Goal: Information Seeking & Learning: Find specific fact

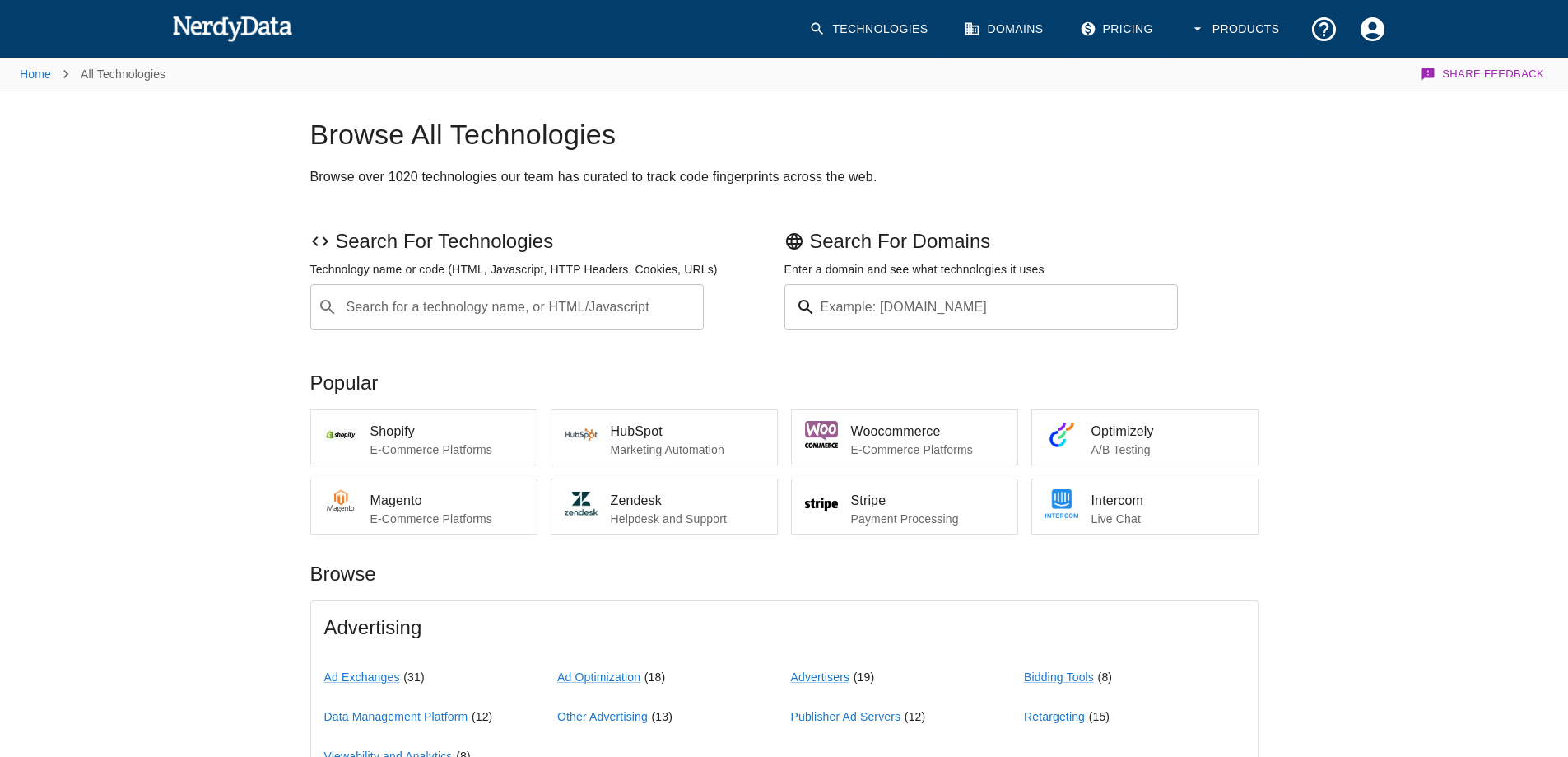
click at [473, 303] on input "Search for a technology name, or HTML/Javascript" at bounding box center [520, 307] width 353 height 31
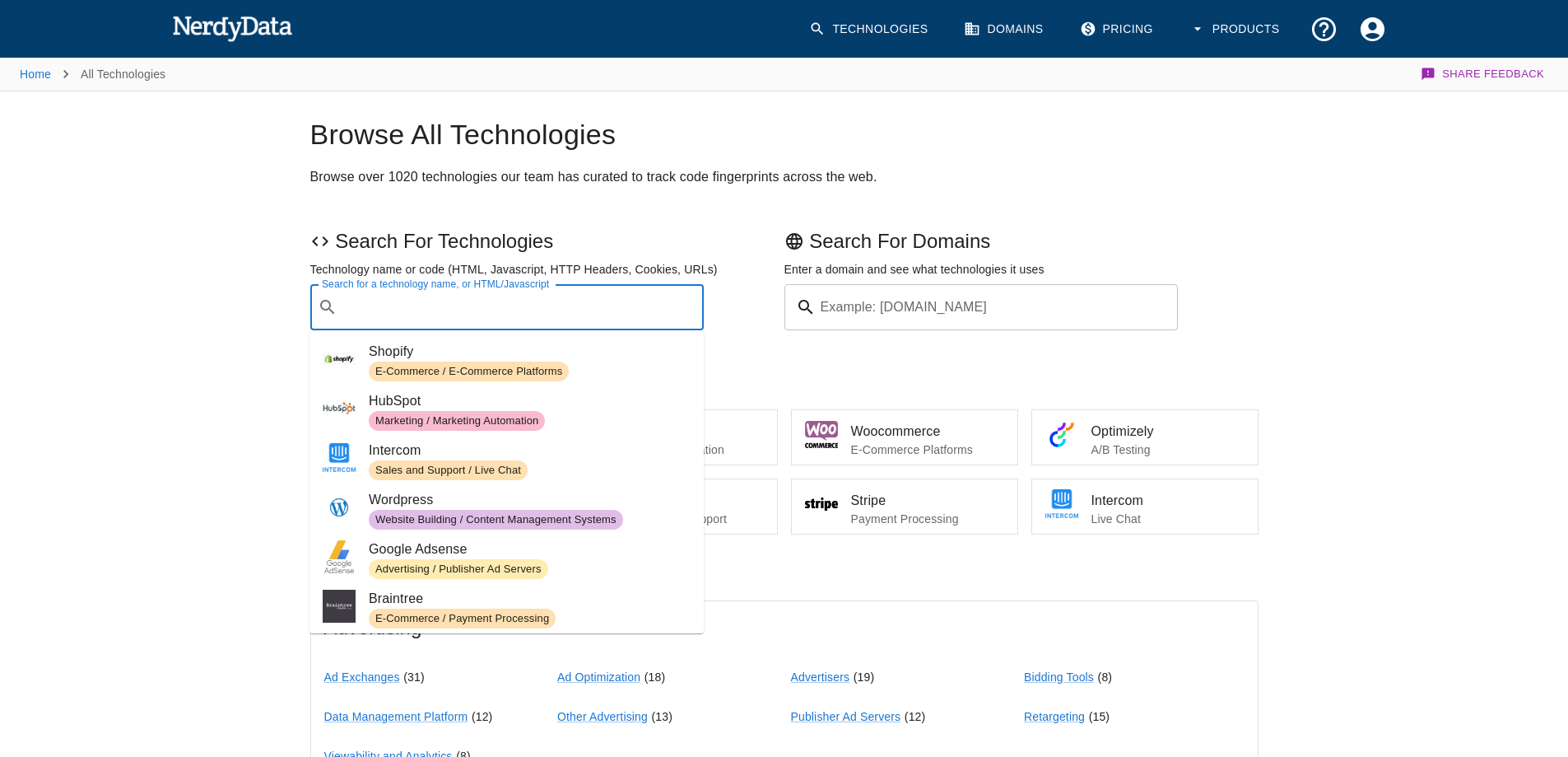
paste input "<script type="module" src="/@vite/client"></script>"
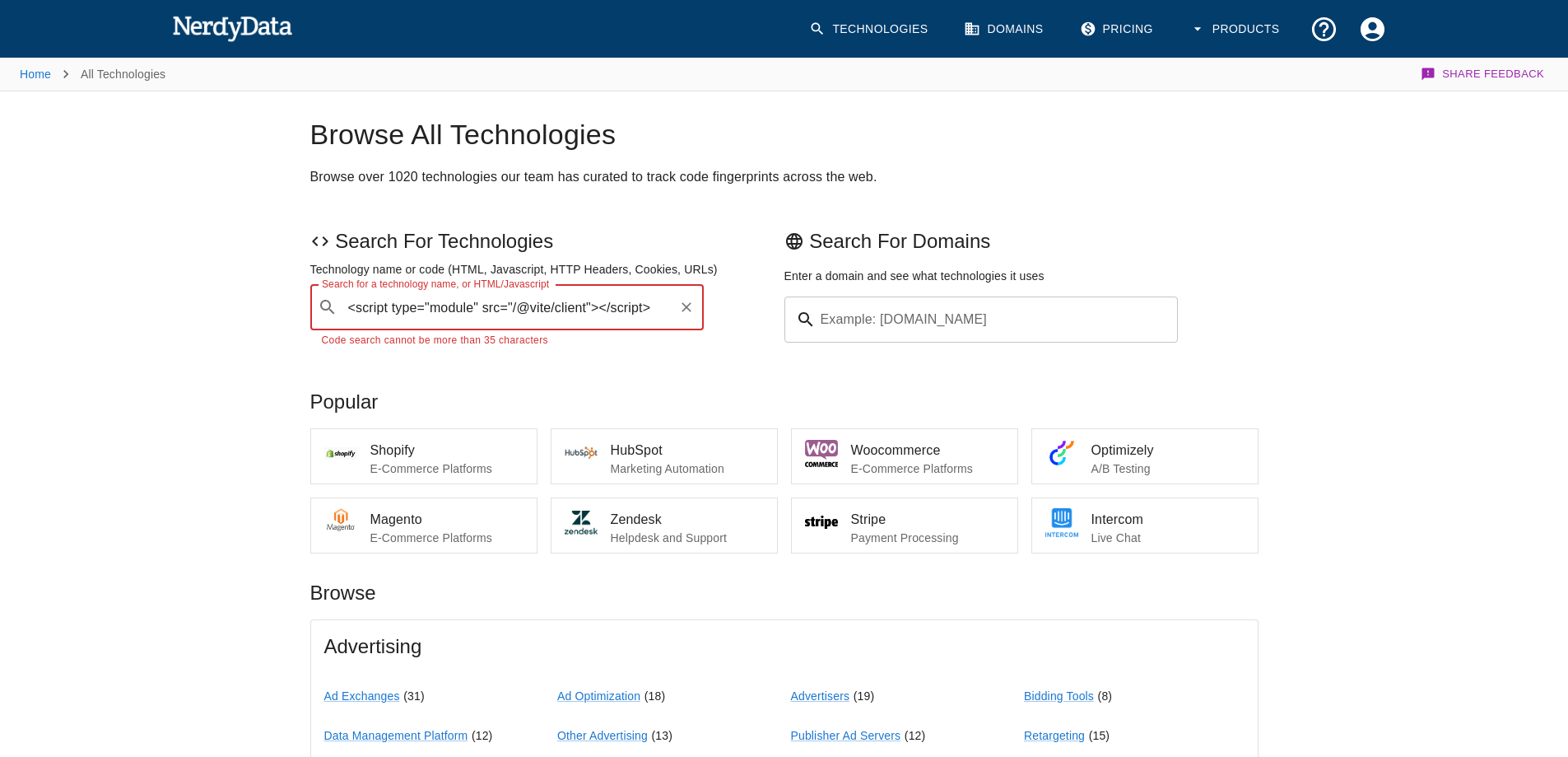
drag, startPoint x: 483, startPoint y: 307, endPoint x: 317, endPoint y: 299, distance: 166.2
click at [317, 299] on div "​ <script type="module" src="/@vite/client"></script> Search for a technology n…" at bounding box center [507, 306] width 394 height 46
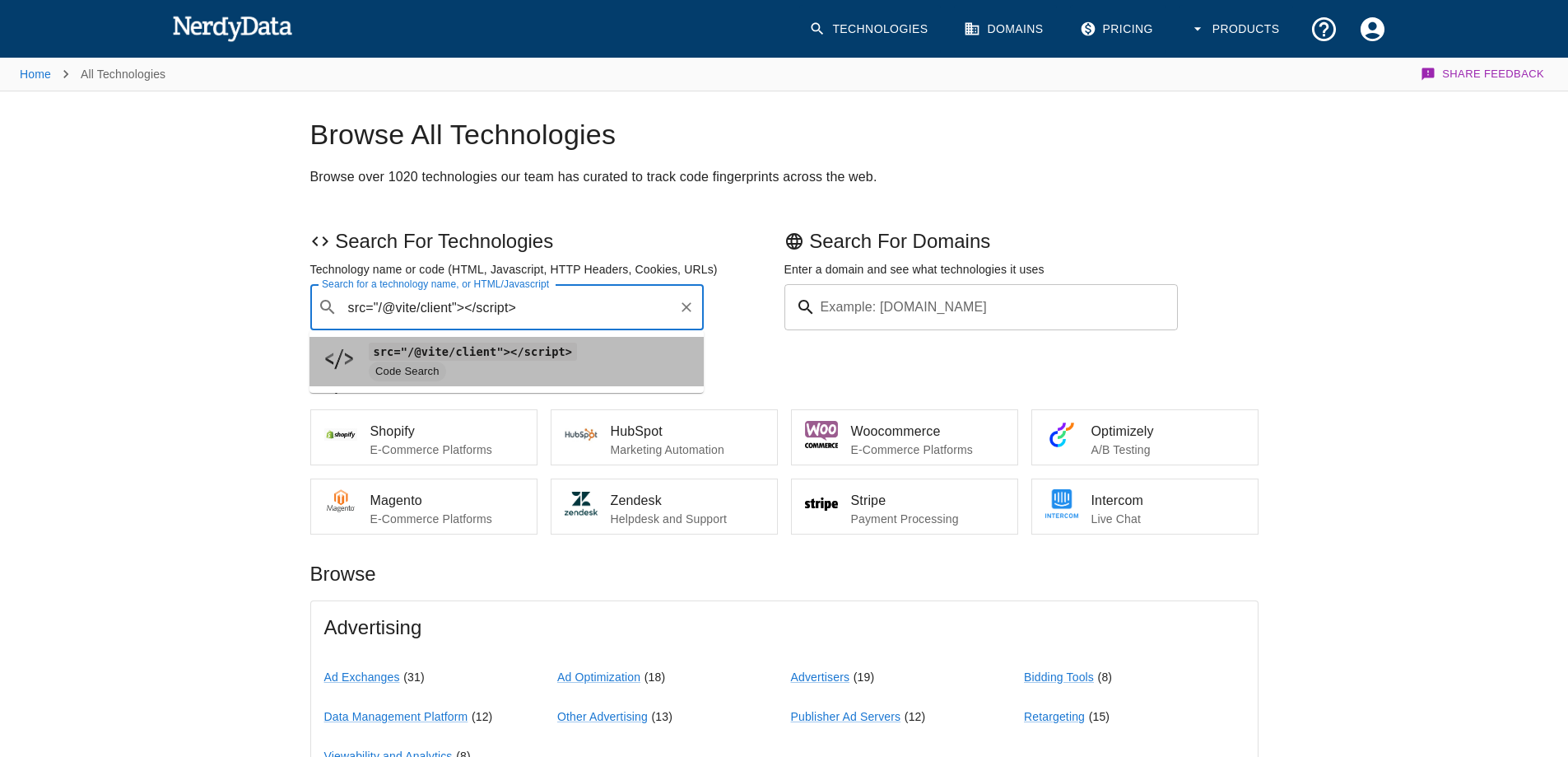
click at [488, 348] on code "src="/@vite/client"></script>" at bounding box center [473, 351] width 208 height 17
type input "src="/@vite/client"></script>"
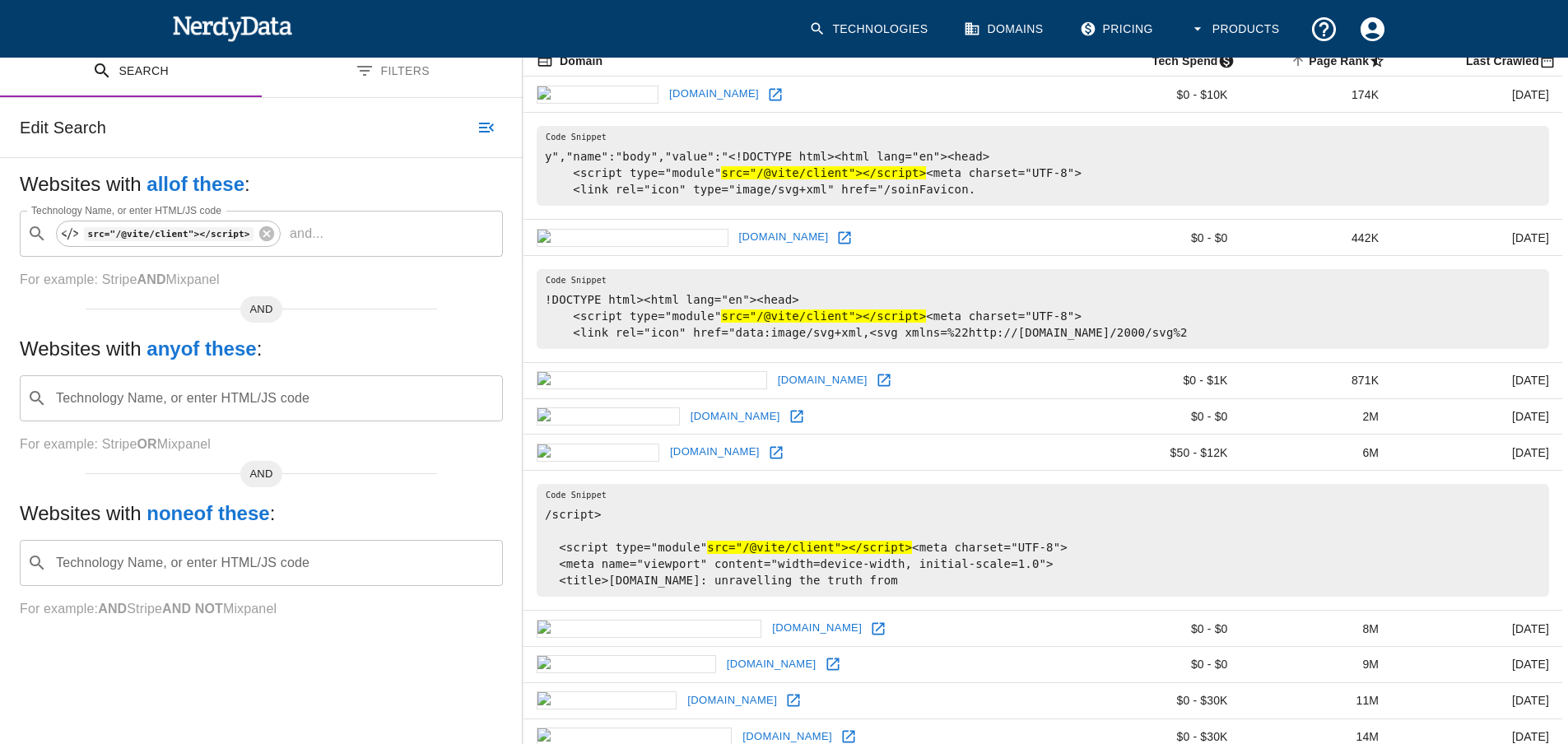
scroll to position [247, 0]
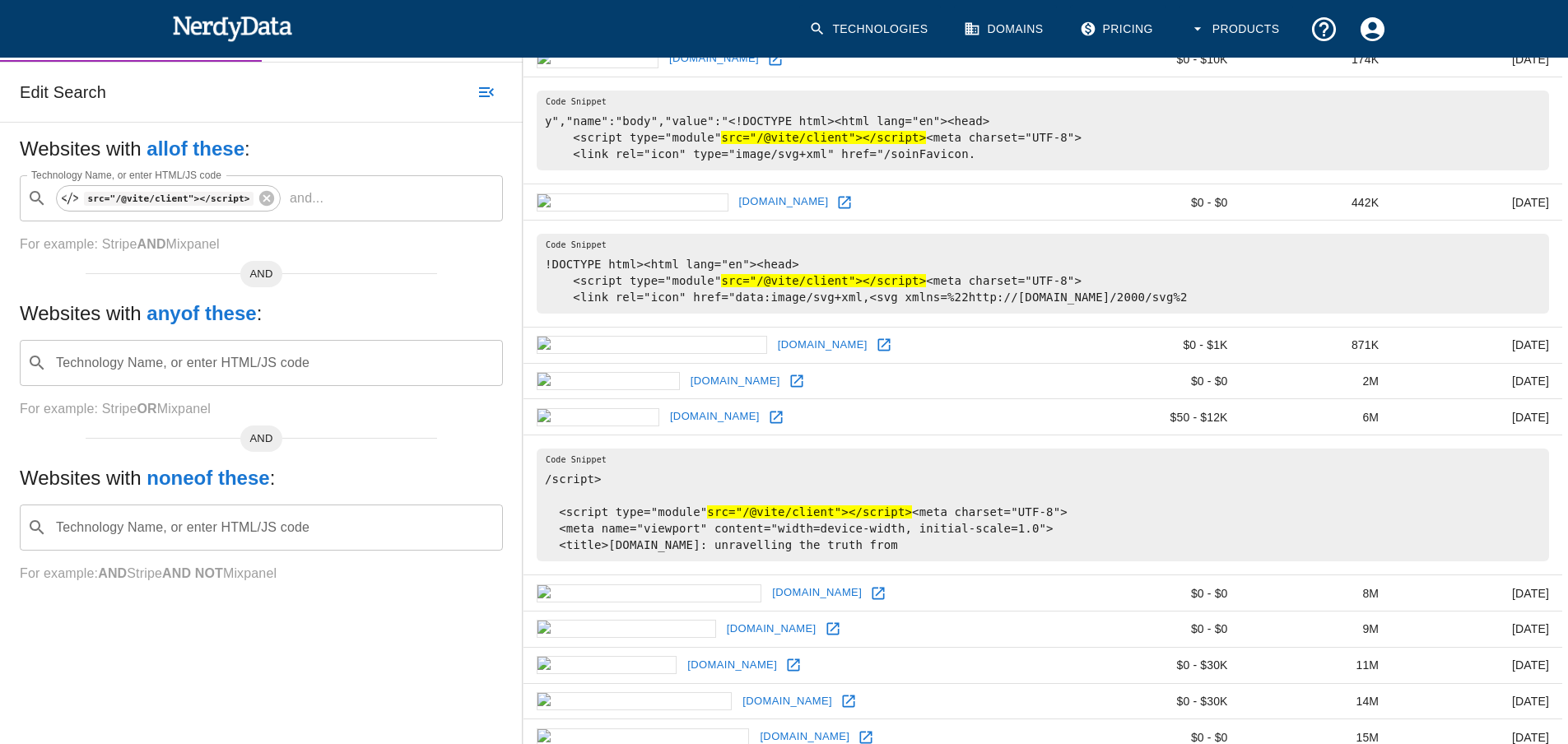
click at [767, 425] on icon at bounding box center [775, 417] width 17 height 17
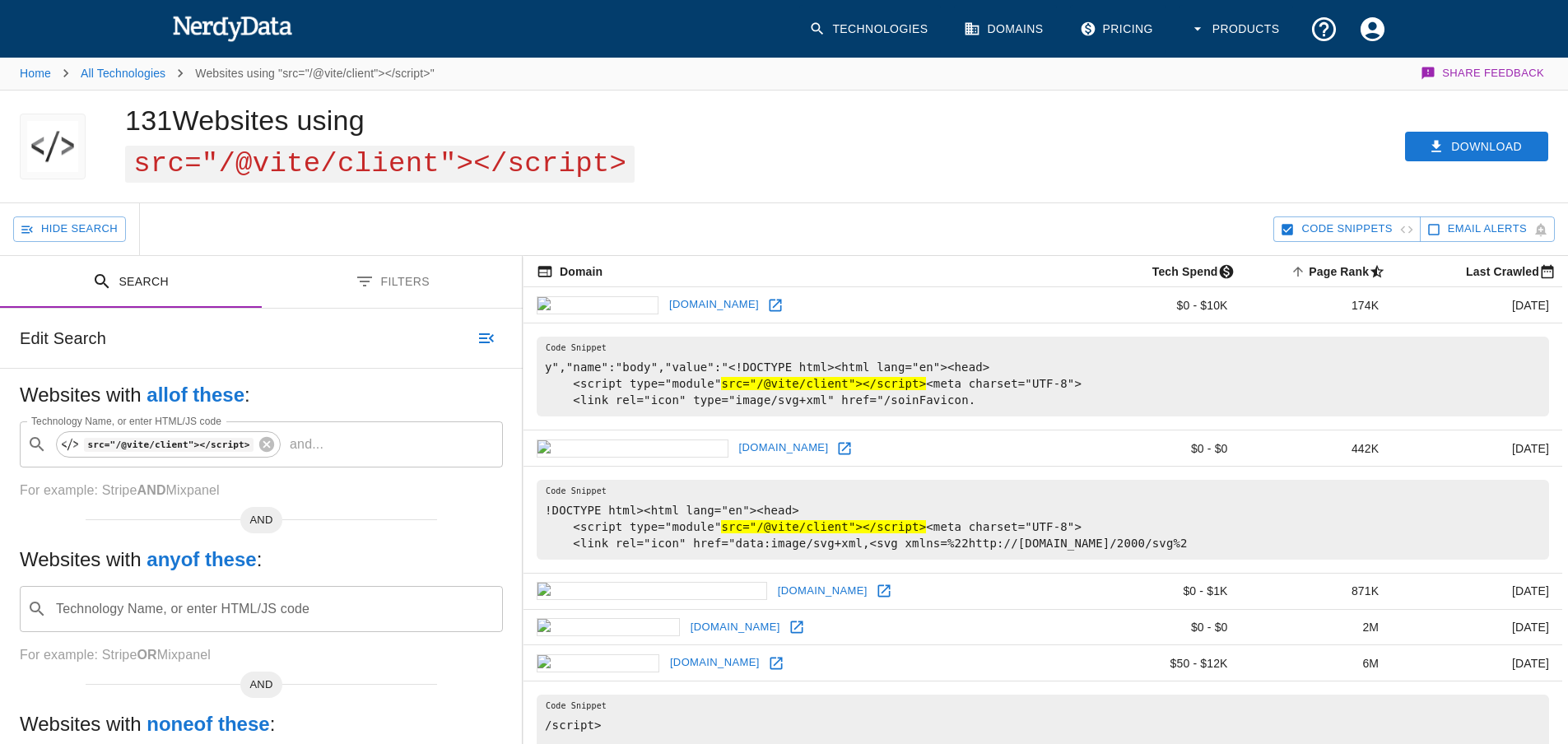
scroll to position [0, 0]
click at [395, 297] on button "Filters" at bounding box center [392, 282] width 261 height 51
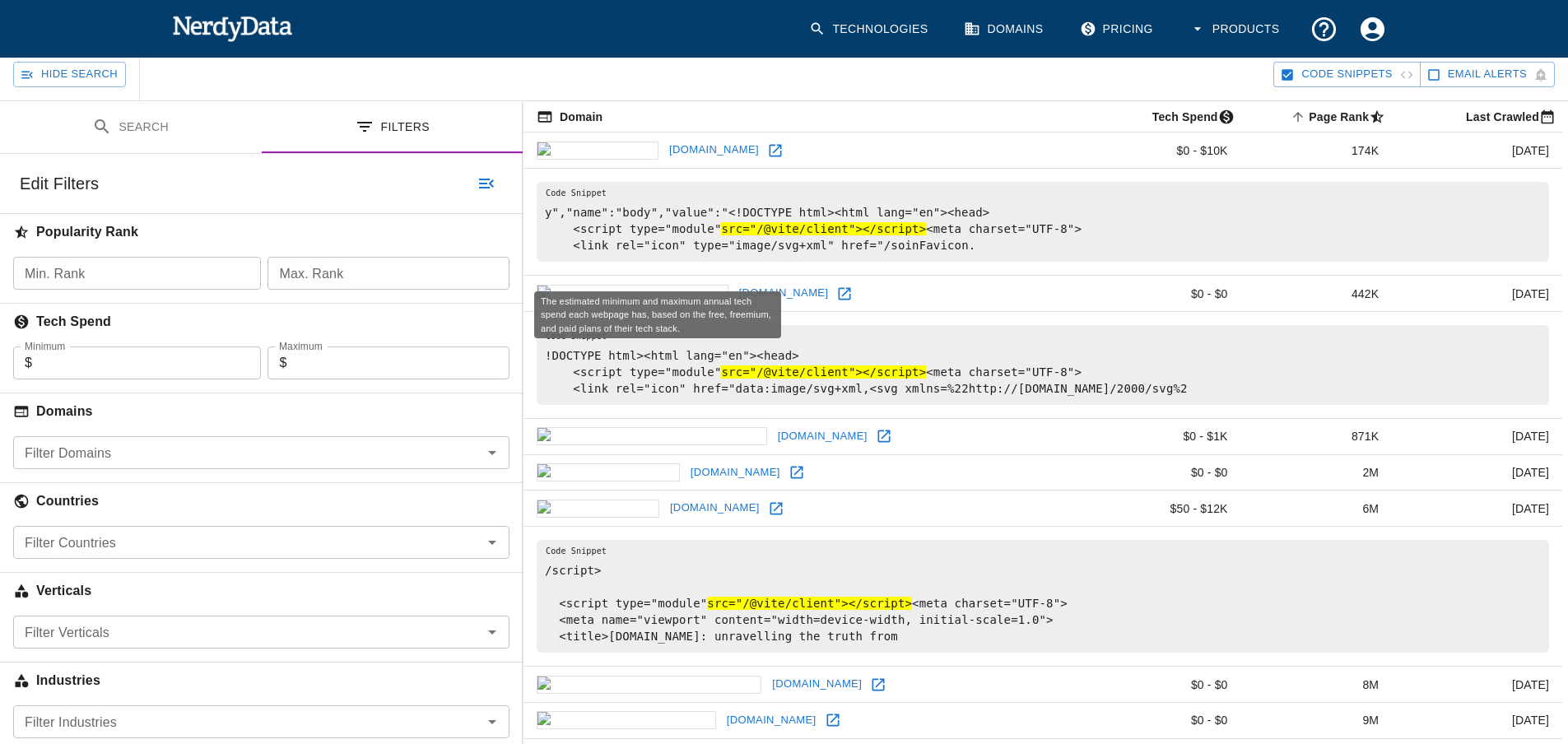
scroll to position [164, 0]
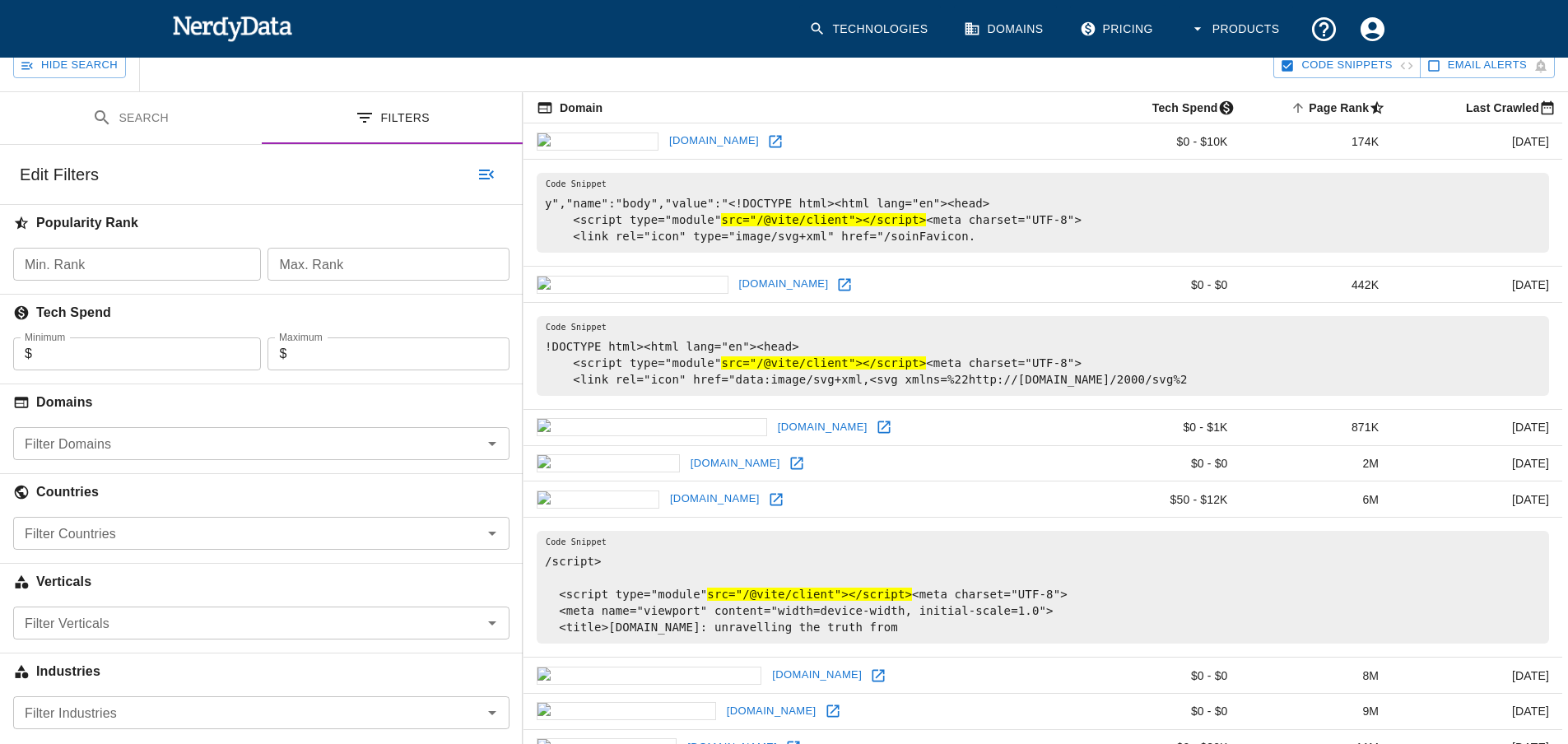
click at [153, 345] on input "Minimum" at bounding box center [147, 354] width 229 height 33
type input "1"
click at [245, 352] on input "1" at bounding box center [147, 354] width 229 height 33
click at [243, 356] on icon "button" at bounding box center [237, 354] width 17 height 17
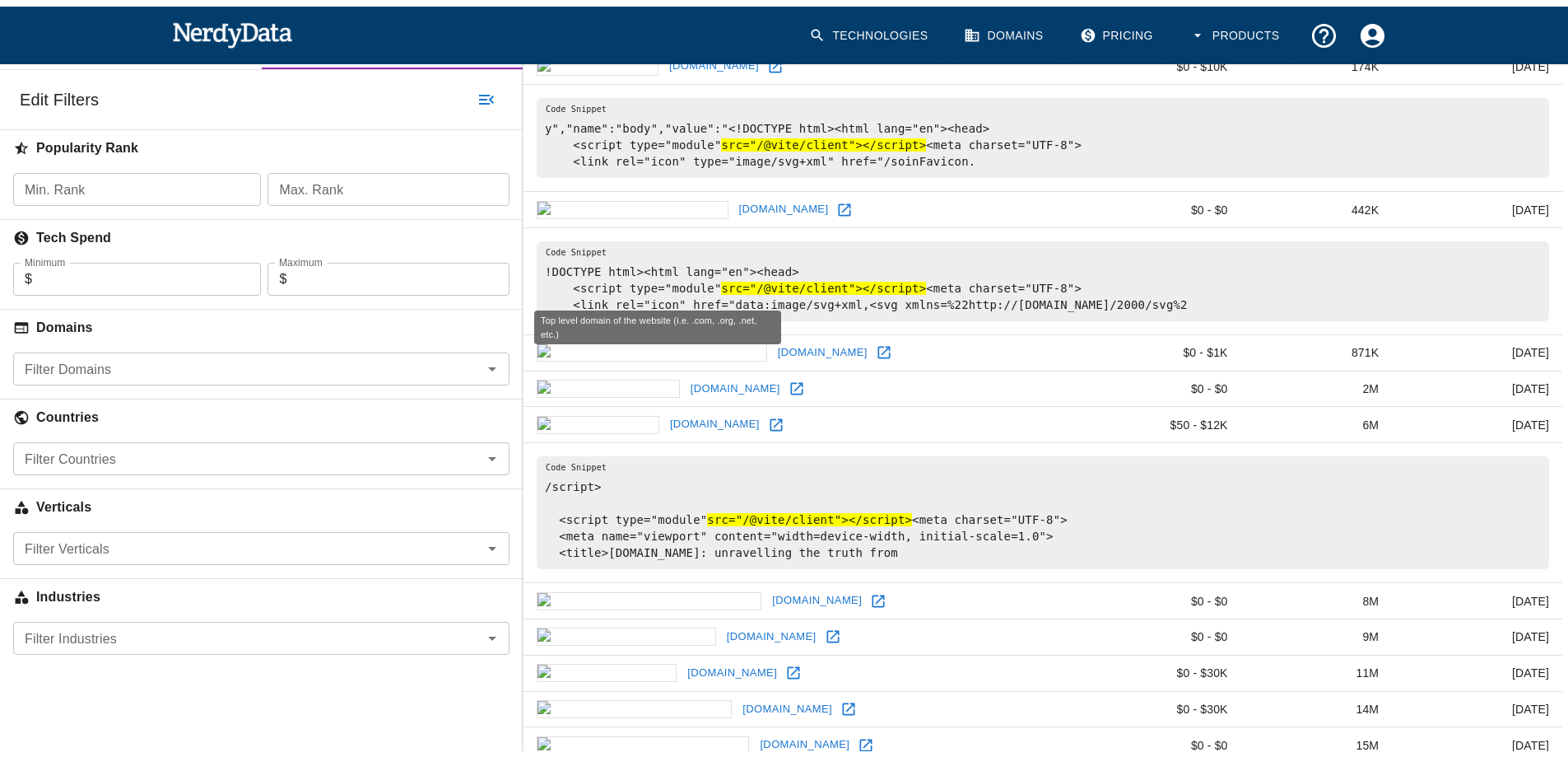
scroll to position [247, 0]
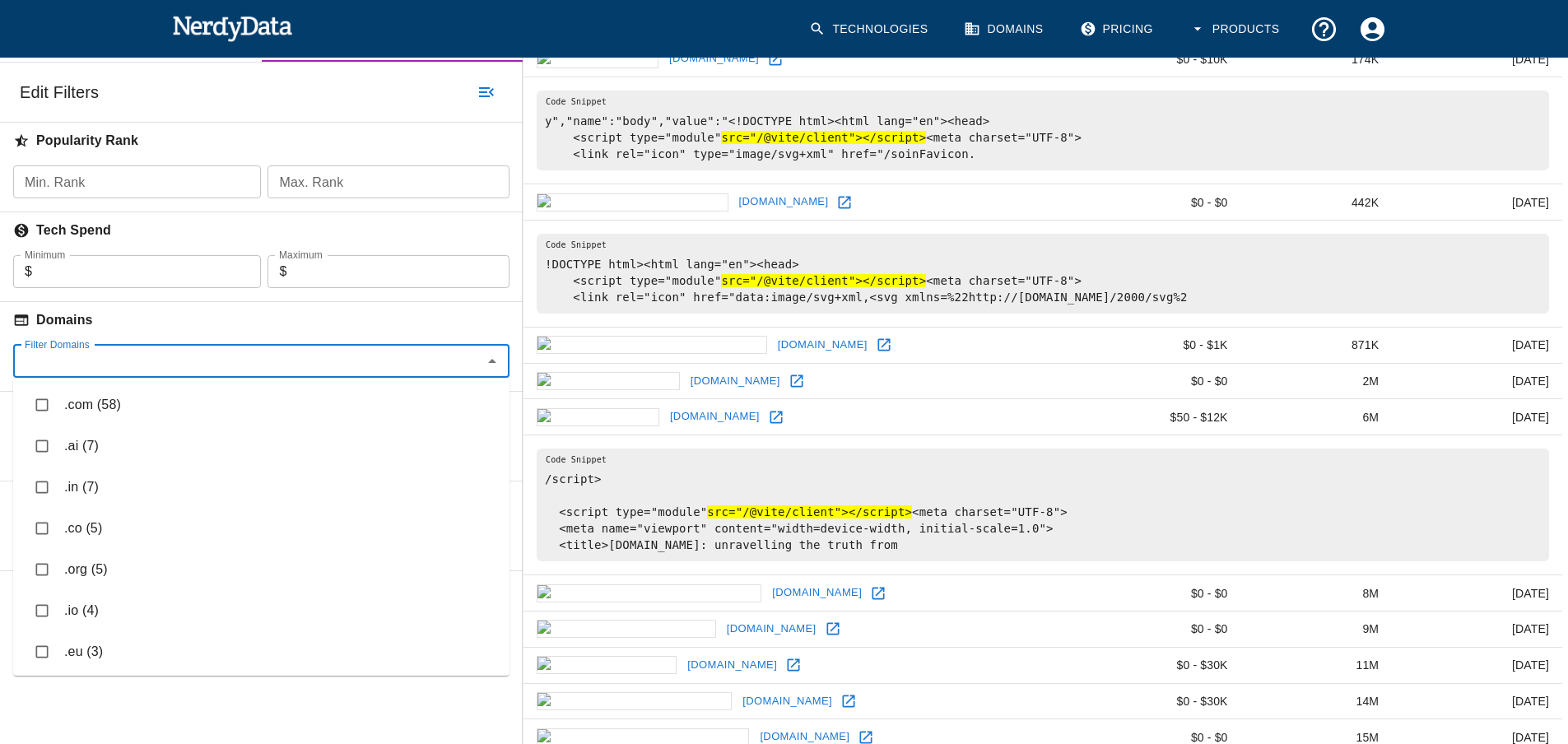
click at [401, 358] on input "Filter Domains" at bounding box center [248, 361] width 460 height 23
click at [76, 407] on li ".com (58)" at bounding box center [261, 405] width 496 height 41
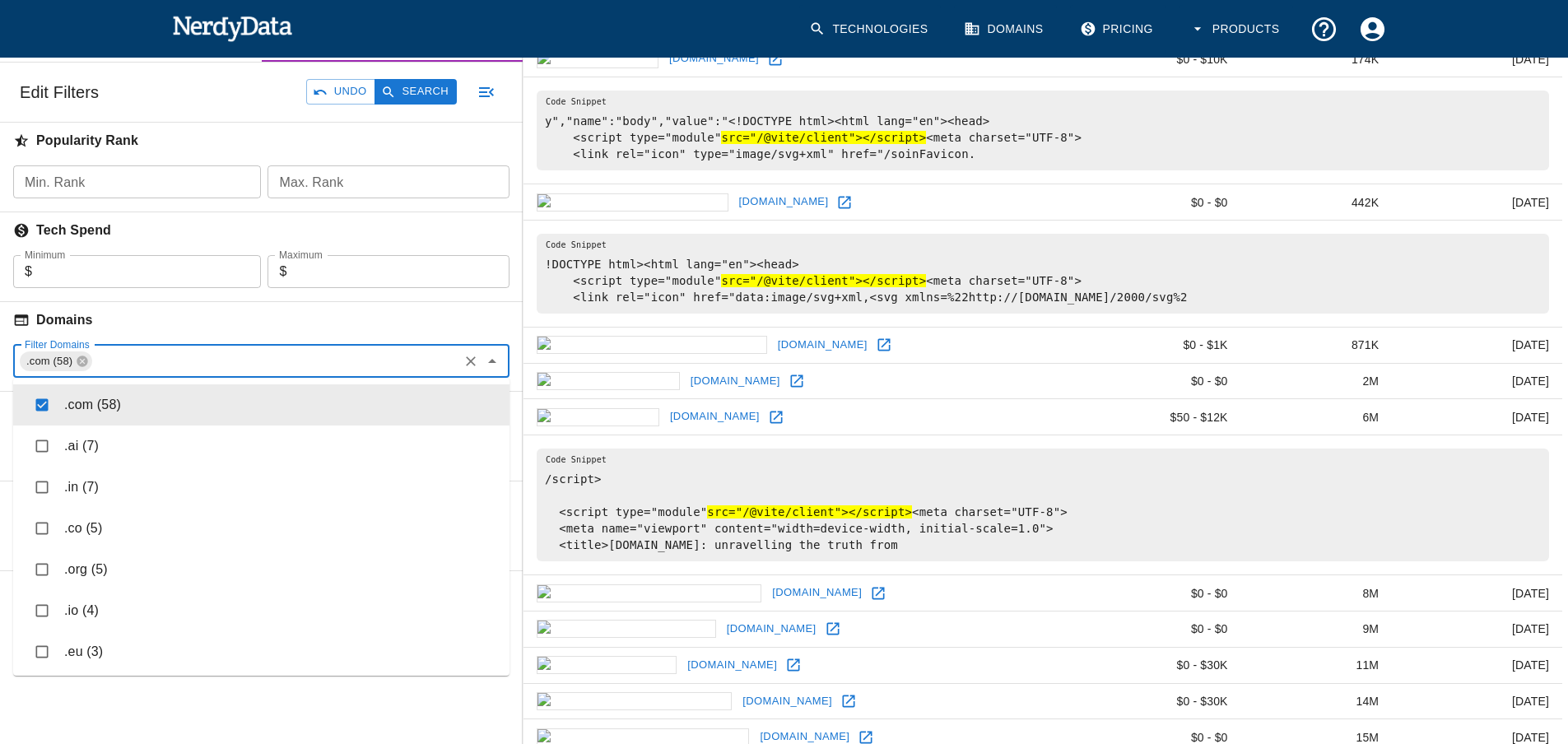
checkbox input "true"
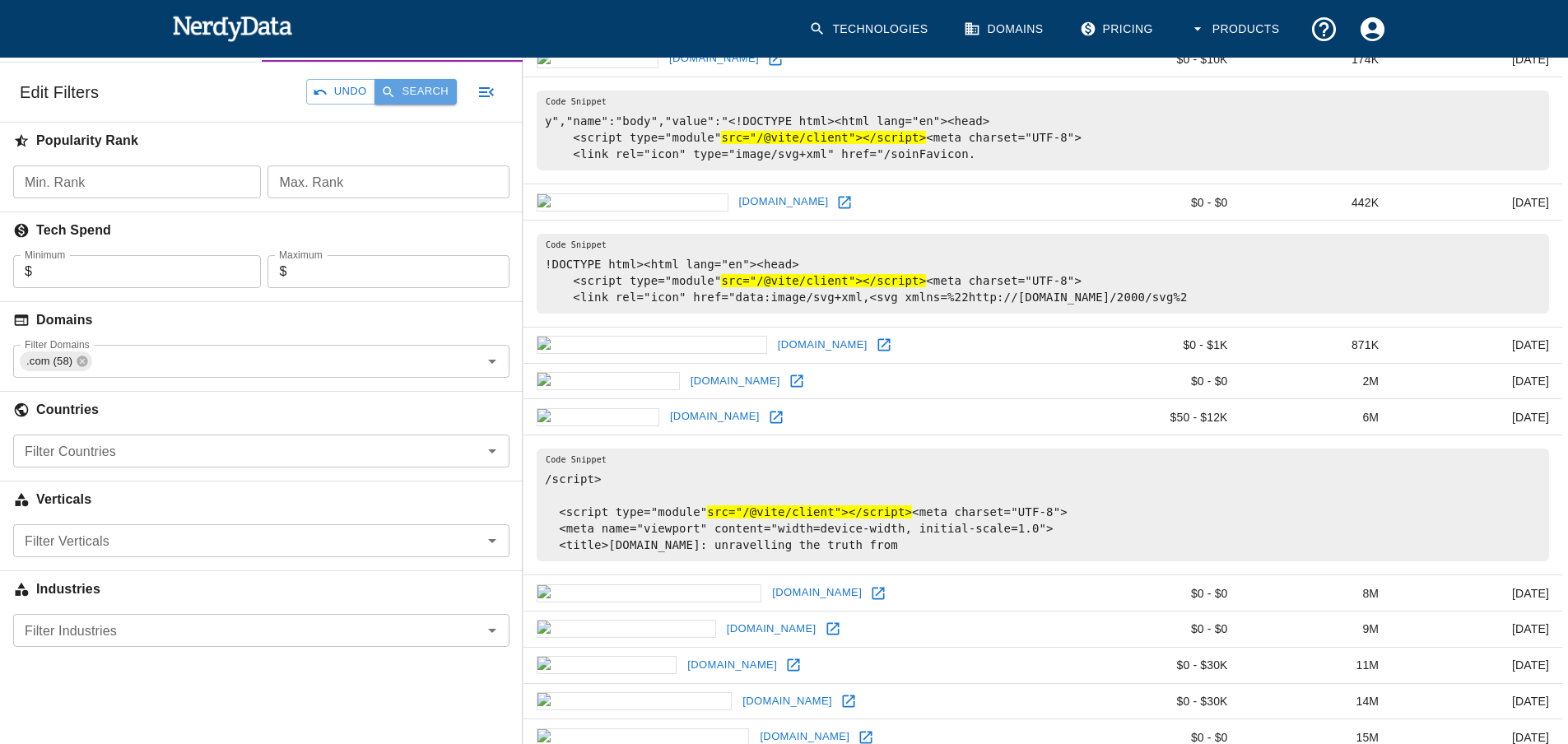
click at [443, 84] on button "Search" at bounding box center [415, 91] width 83 height 25
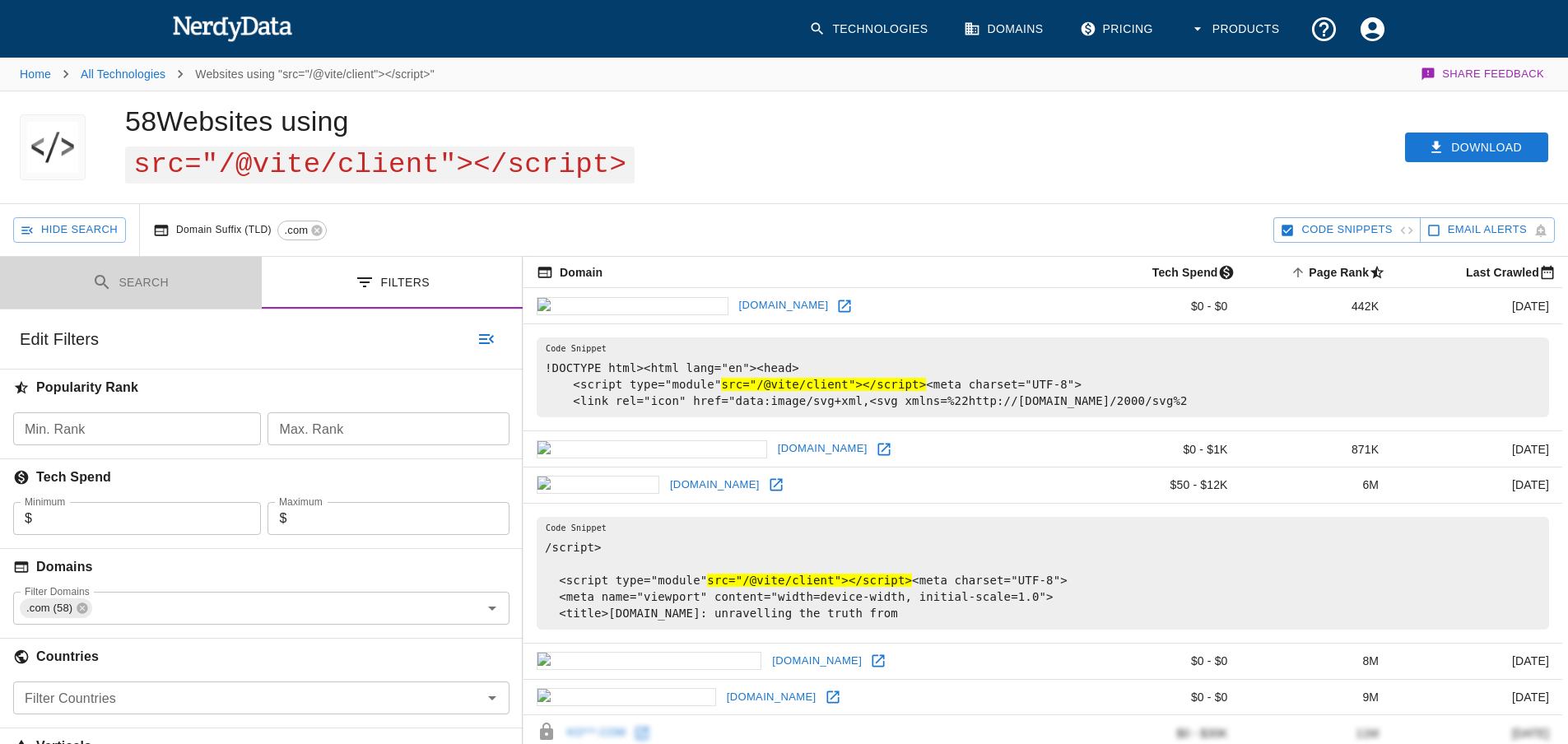
click at [128, 284] on button "Search" at bounding box center [130, 282] width 261 height 51
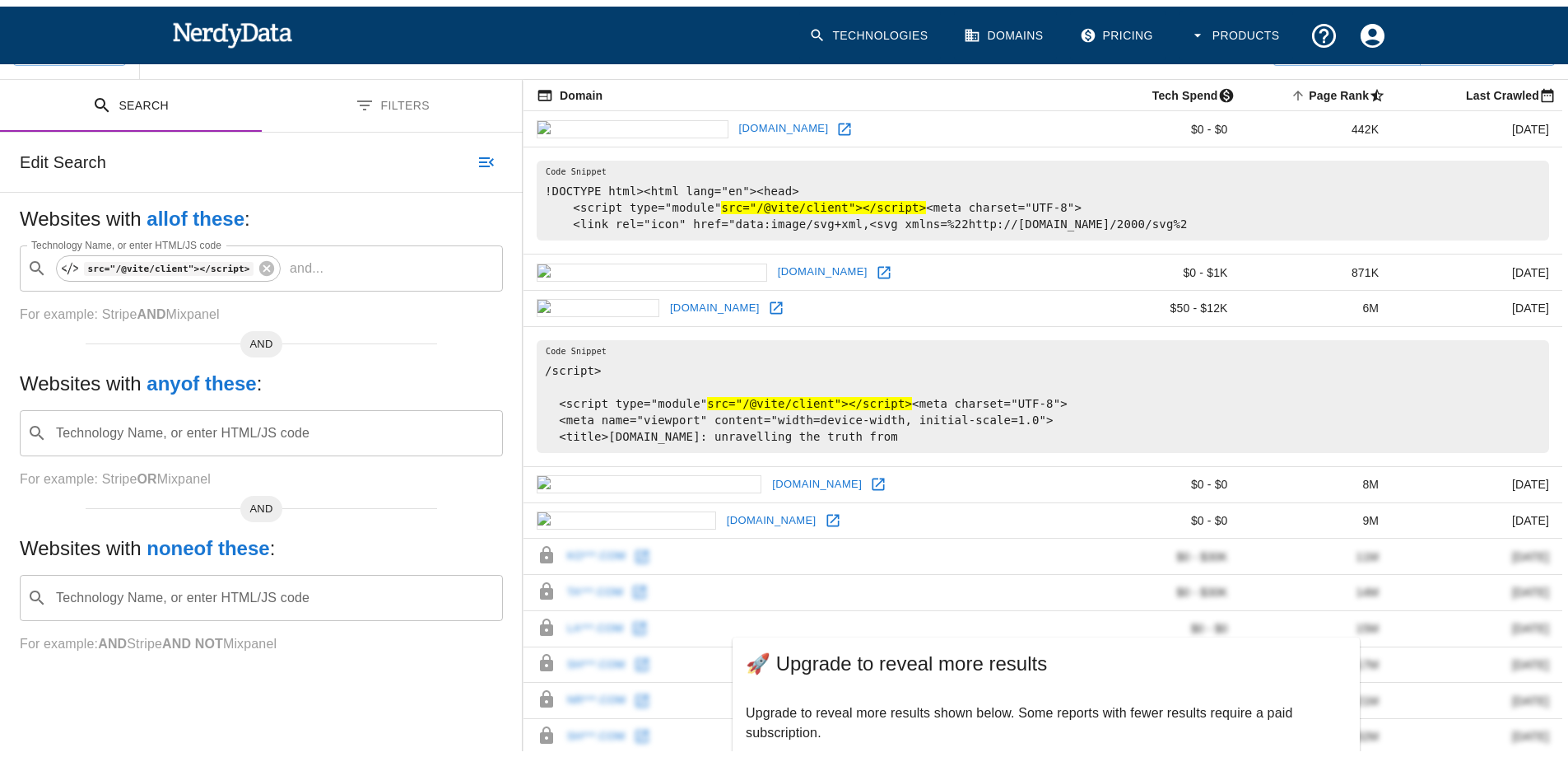
scroll to position [155, 0]
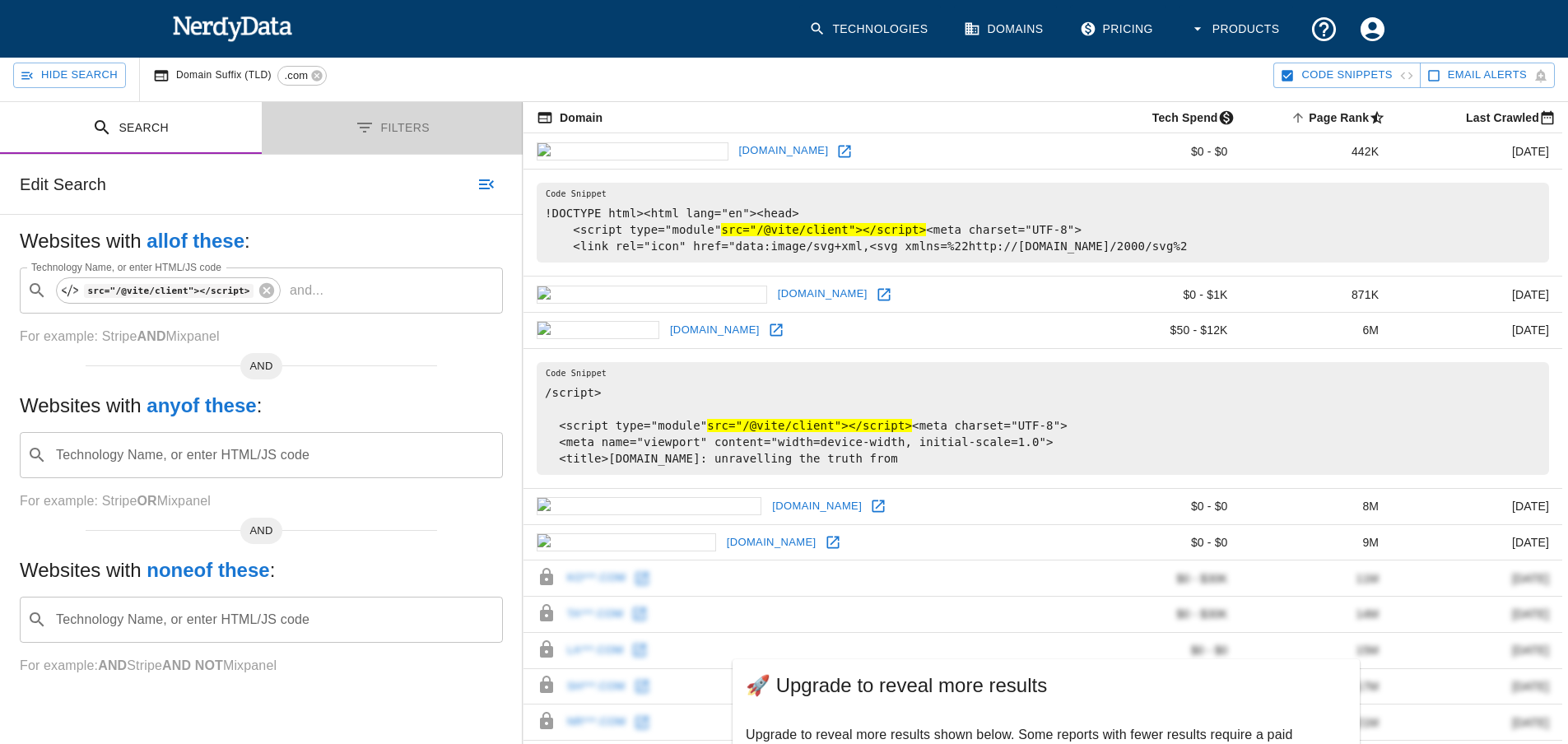
click at [428, 134] on button "Filters" at bounding box center [392, 127] width 261 height 51
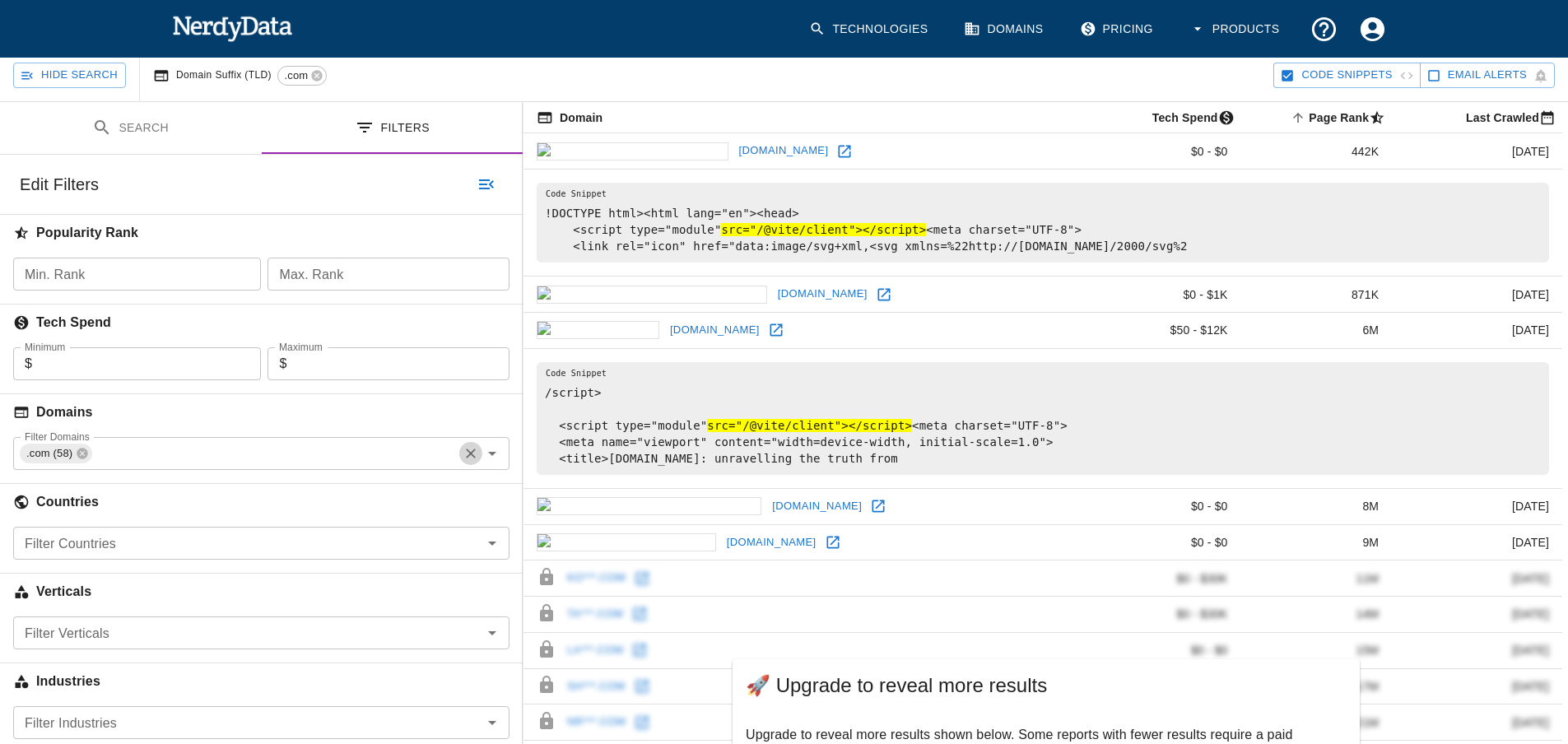
click at [470, 454] on icon "Clear" at bounding box center [471, 454] width 10 height 10
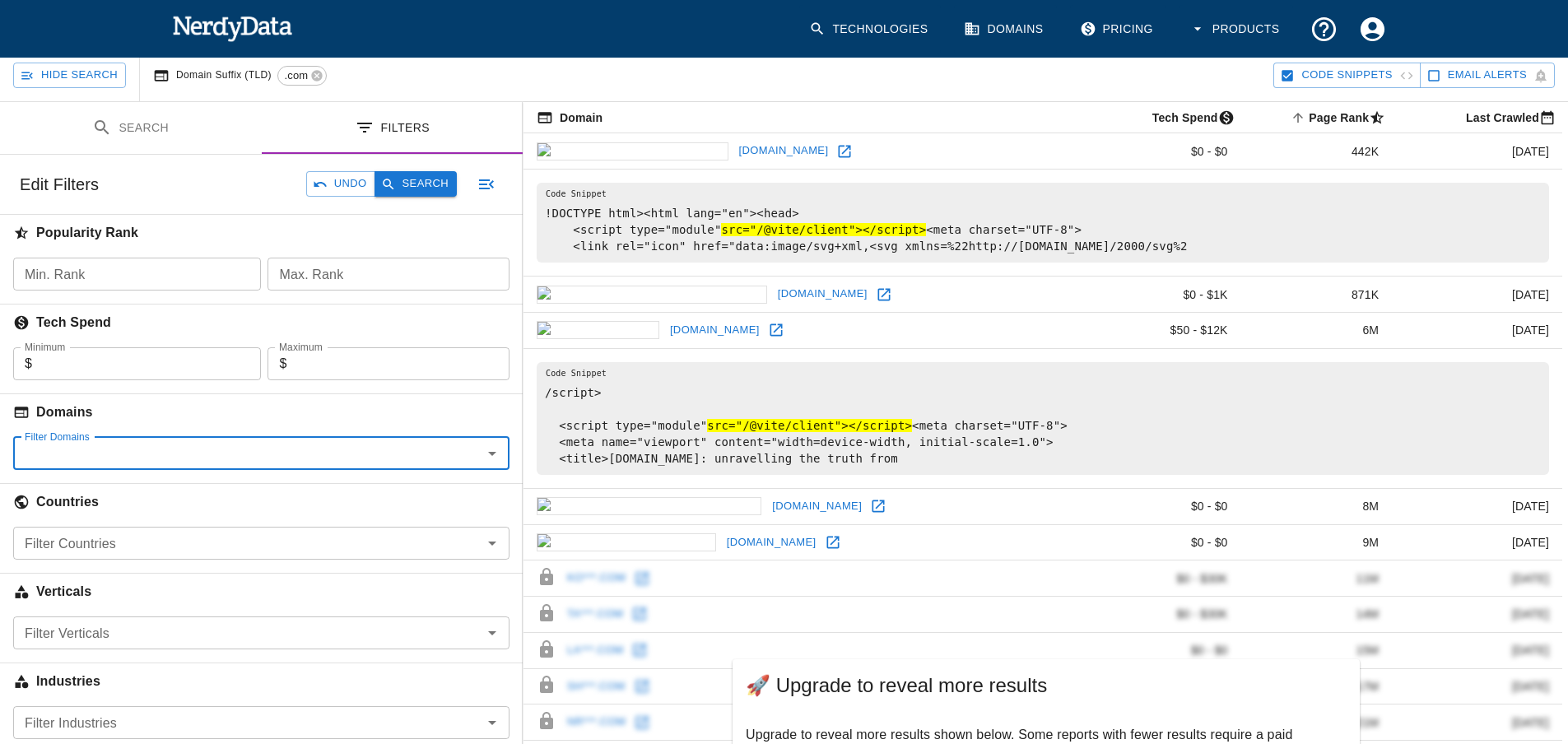
click at [426, 175] on button "Search" at bounding box center [415, 184] width 83 height 25
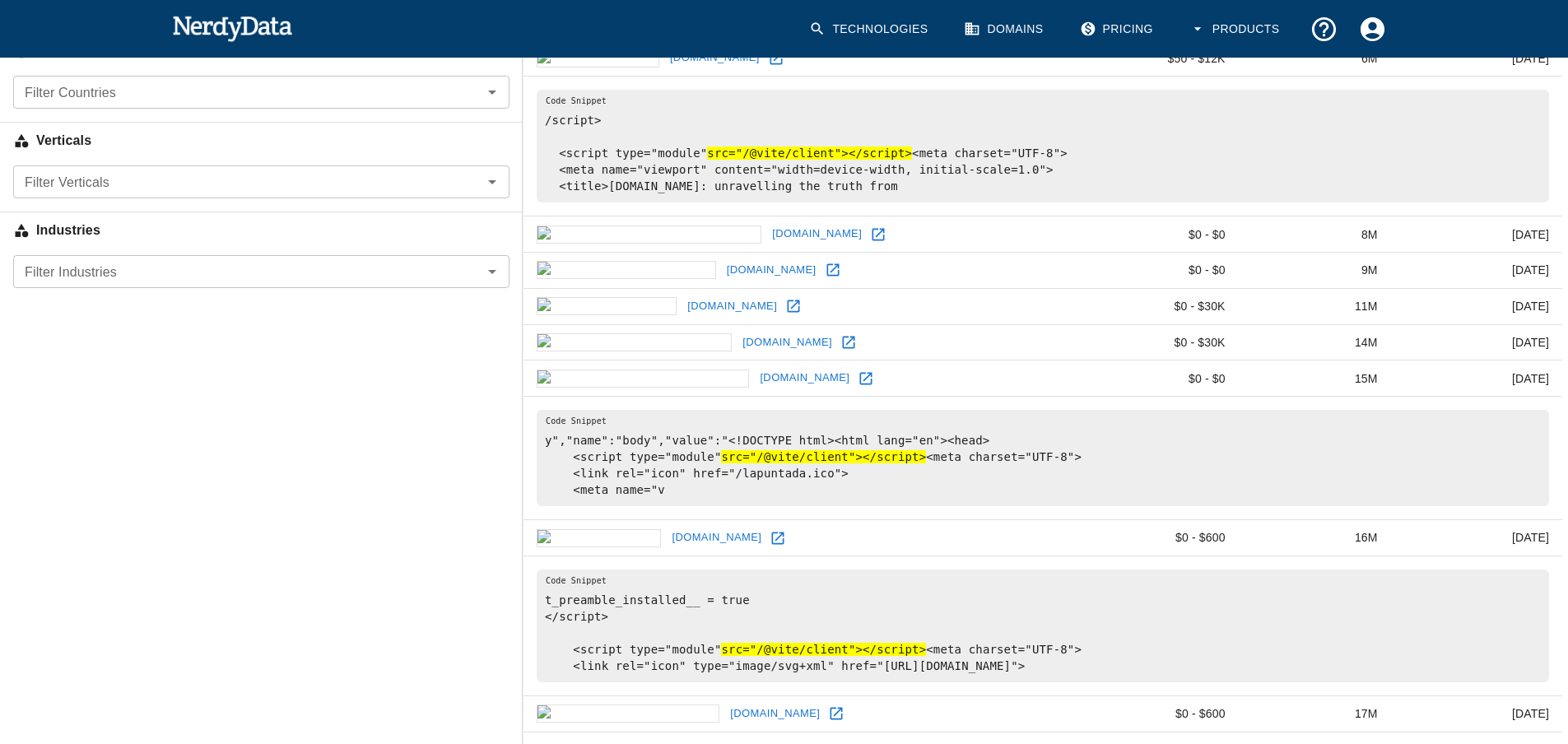
scroll to position [659, 0]
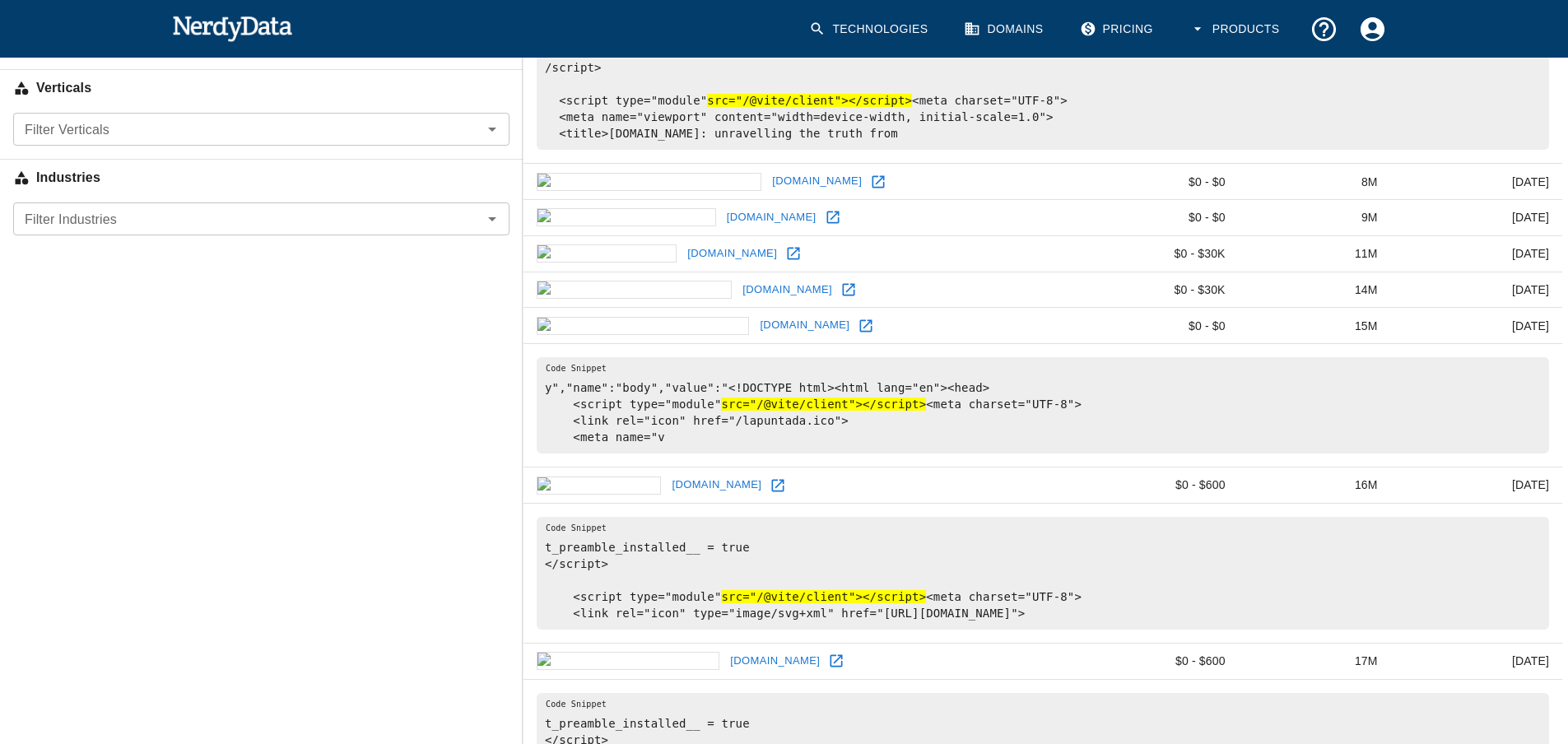
click at [785, 261] on icon at bounding box center [793, 253] width 17 height 17
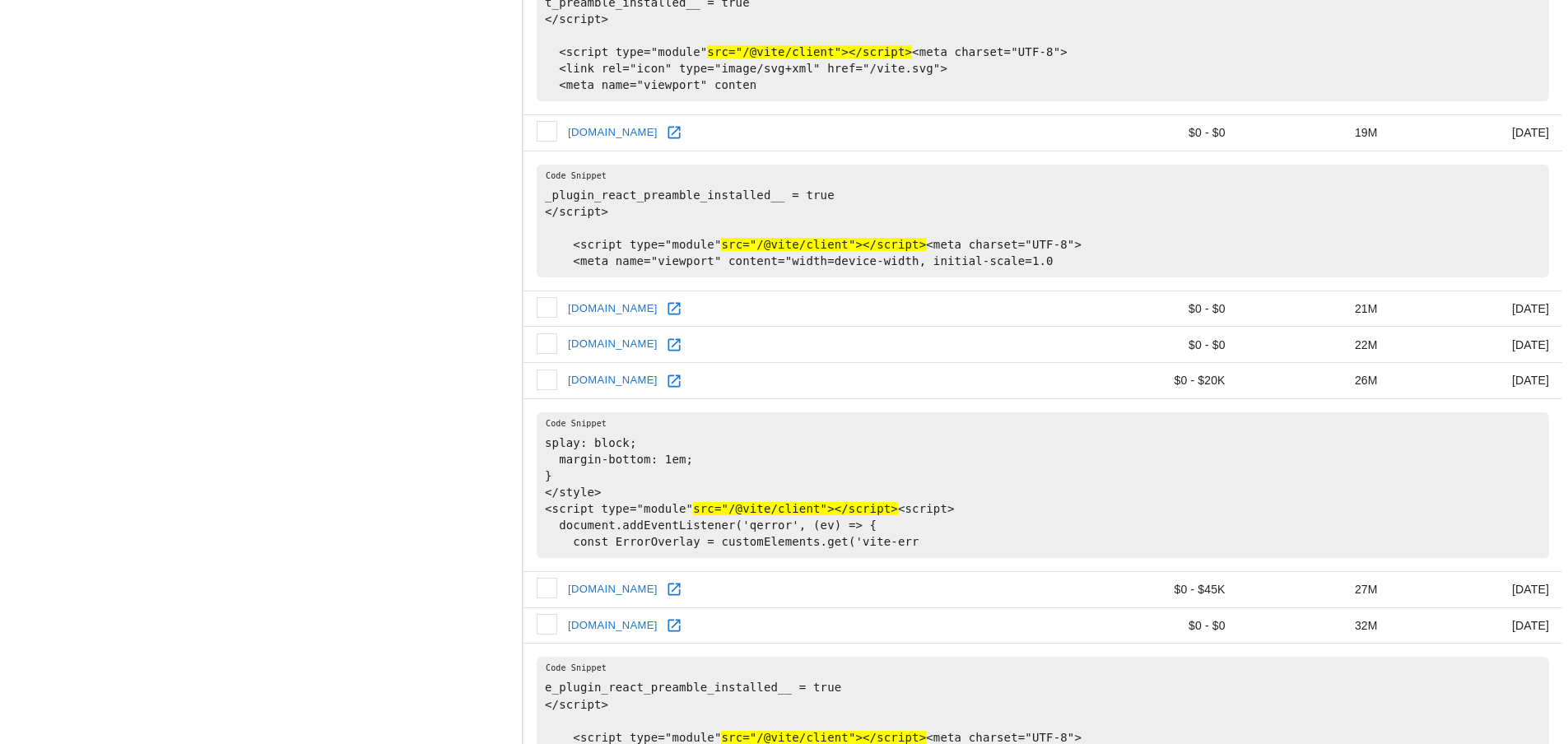
scroll to position [1399, 0]
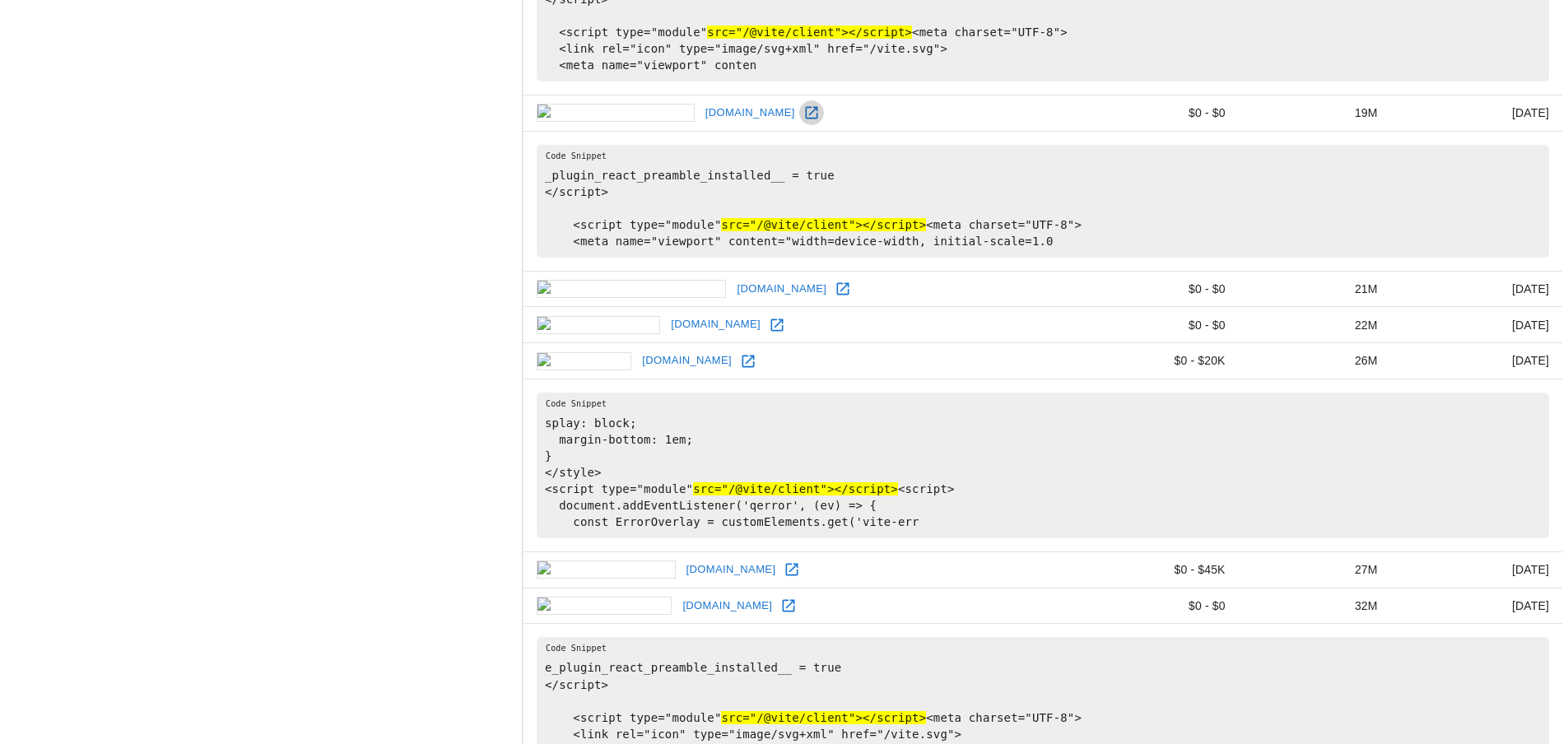
click at [805, 119] on icon at bounding box center [811, 113] width 13 height 13
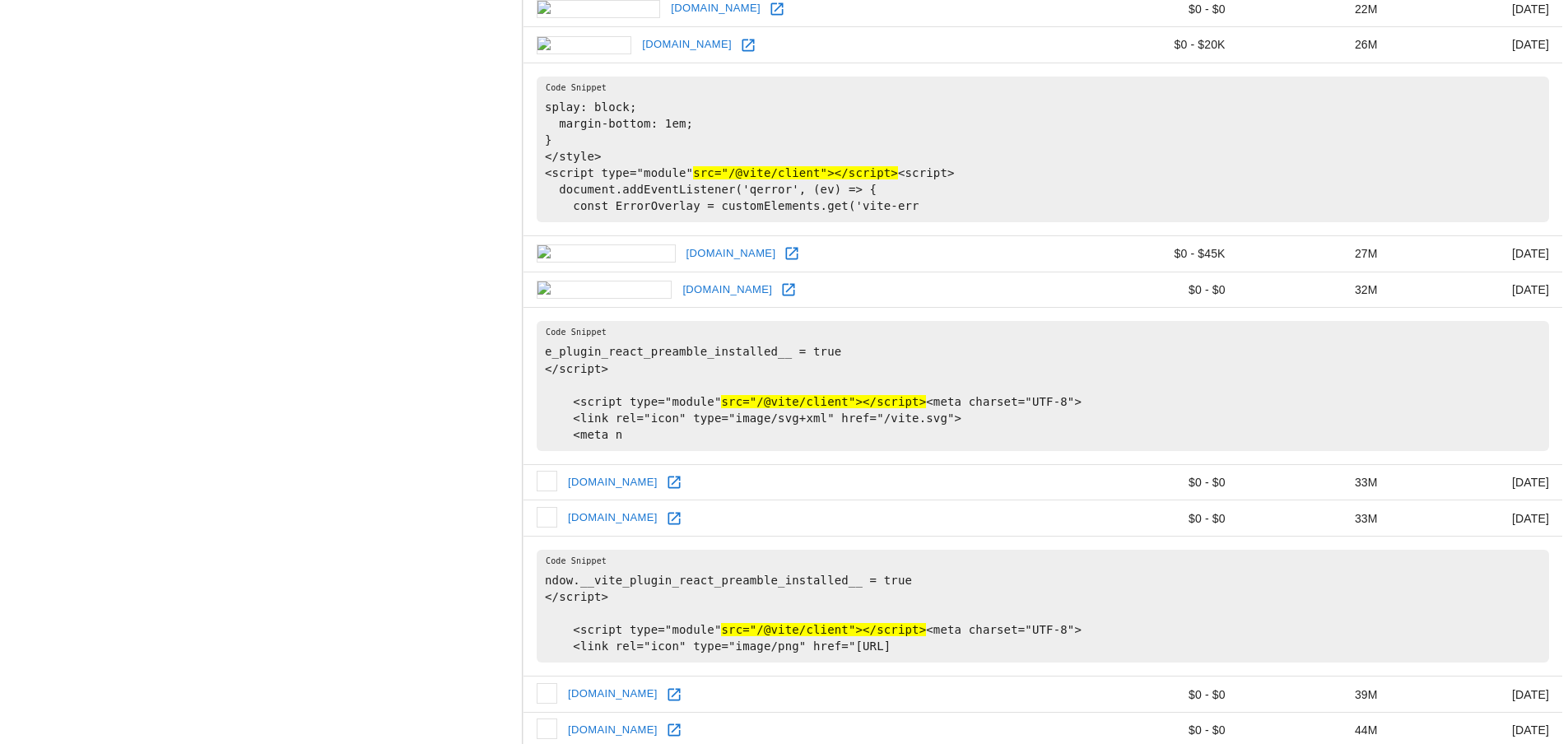
scroll to position [1728, 0]
